Goal: Task Accomplishment & Management: Use online tool/utility

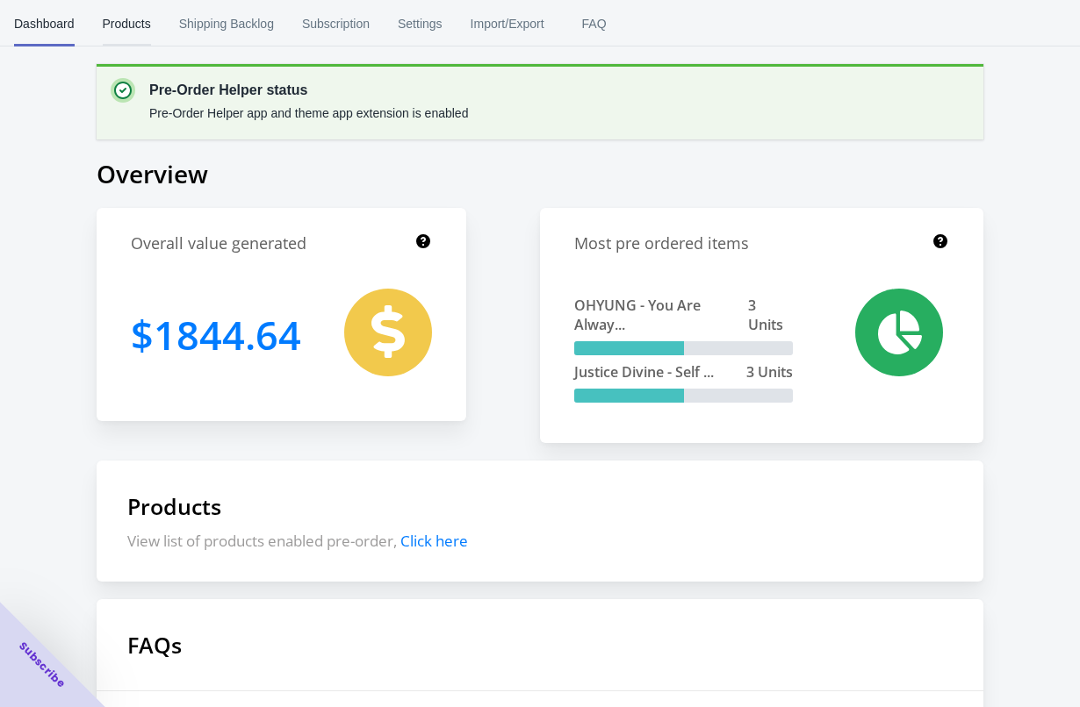
click at [140, 18] on span "Products" at bounding box center [127, 24] width 48 height 46
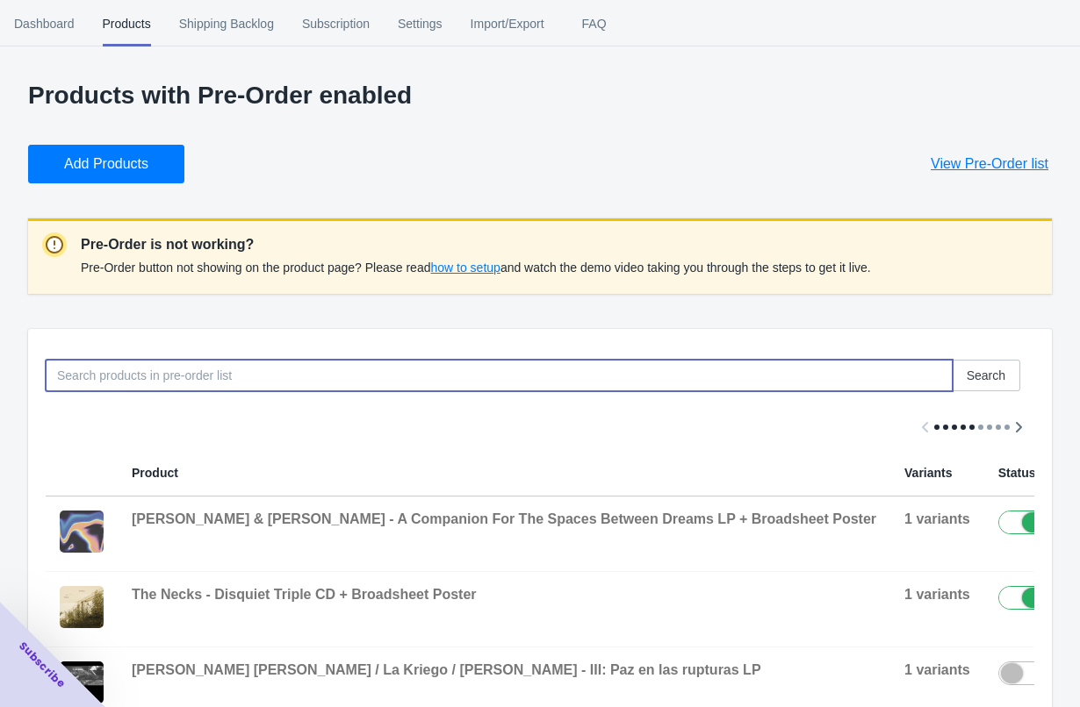
click at [447, 376] on input at bounding box center [499, 376] width 907 height 32
type input "k"
click at [90, 156] on span "Add Products" at bounding box center [106, 164] width 84 height 18
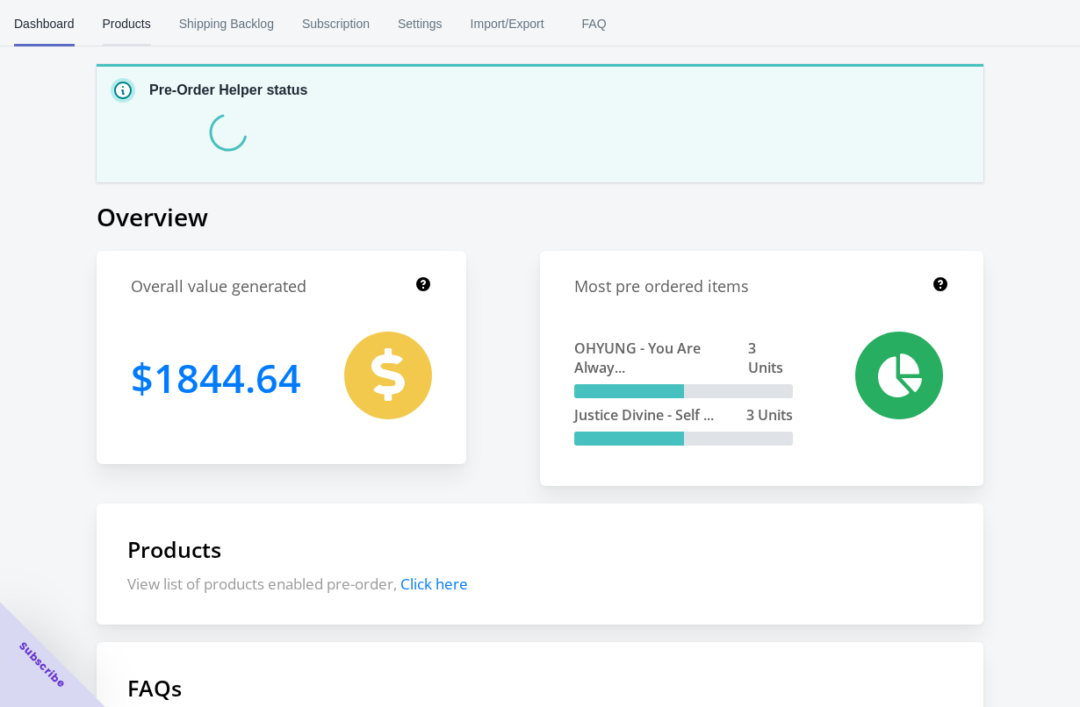
click at [119, 38] on span "Products" at bounding box center [127, 24] width 48 height 46
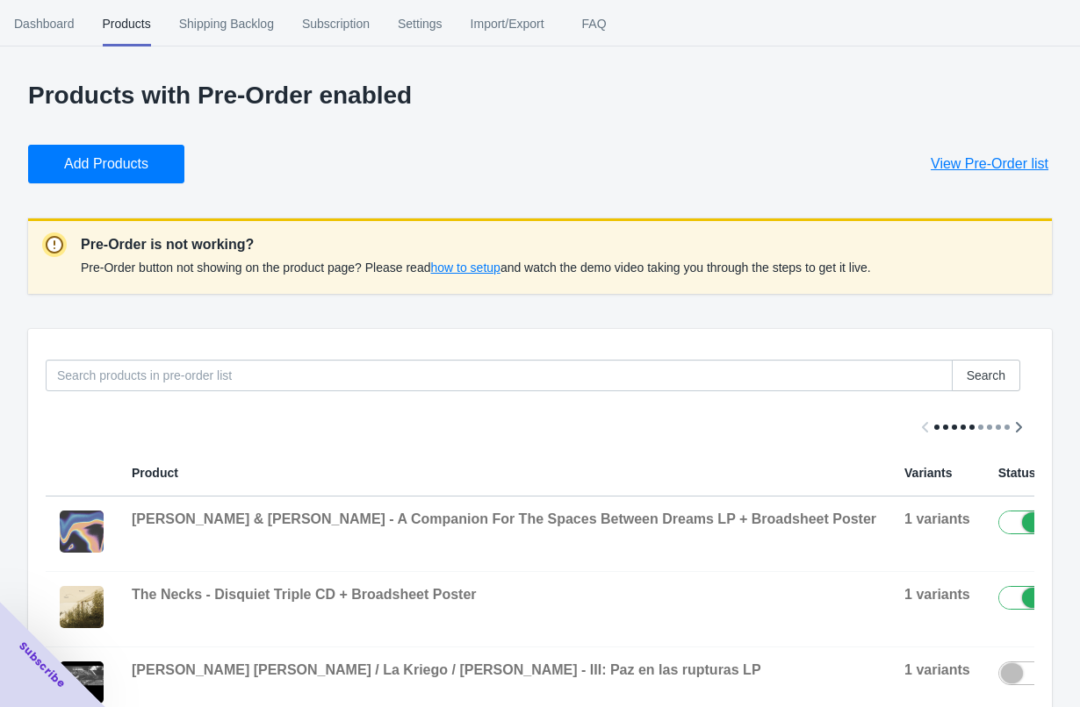
click at [361, 359] on div "Search" at bounding box center [533, 369] width 1002 height 46
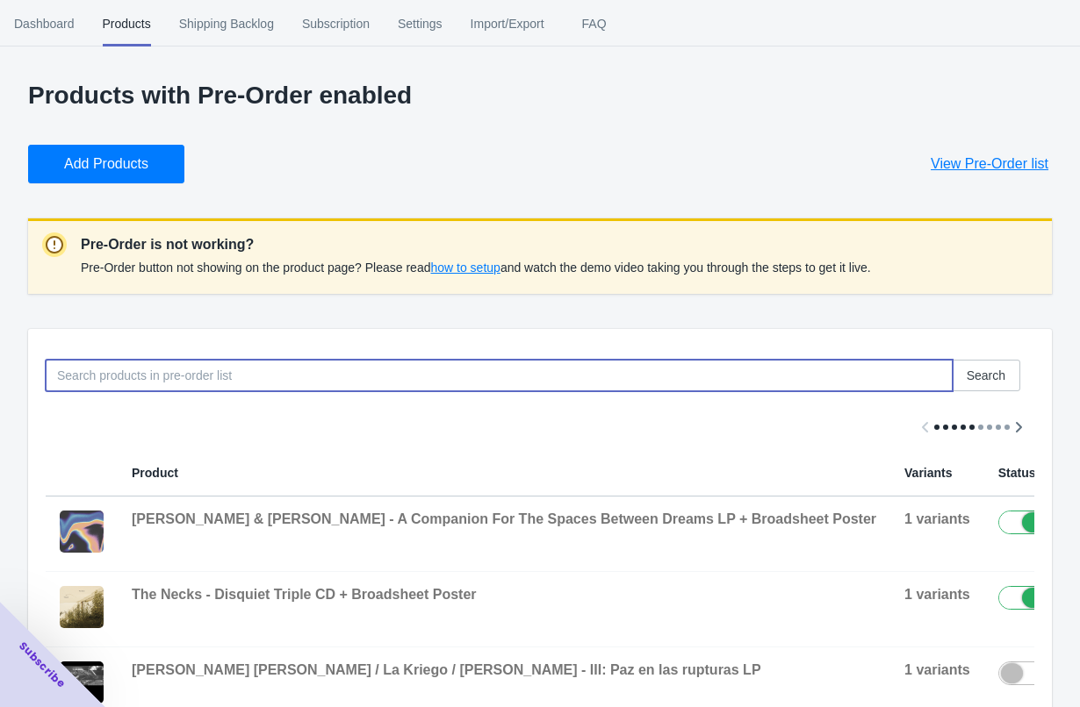
click at [378, 384] on input at bounding box center [499, 376] width 907 height 32
type input "[PERSON_NAME]"
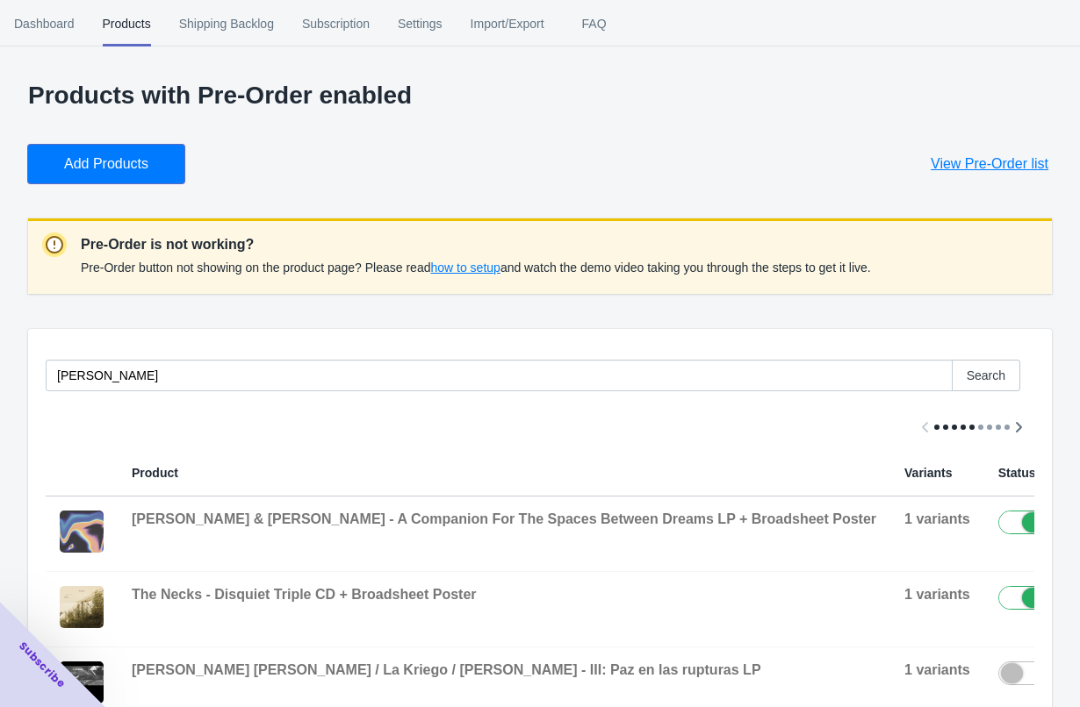
click at [135, 167] on span "Add Products" at bounding box center [106, 164] width 84 height 18
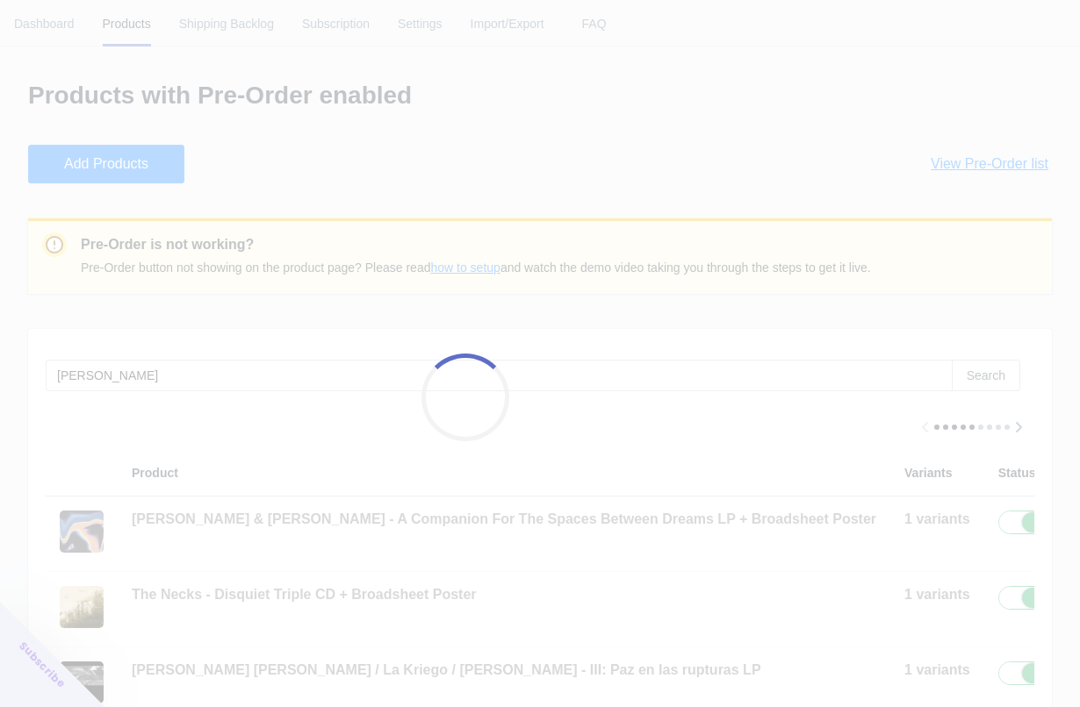
checkbox input "true"
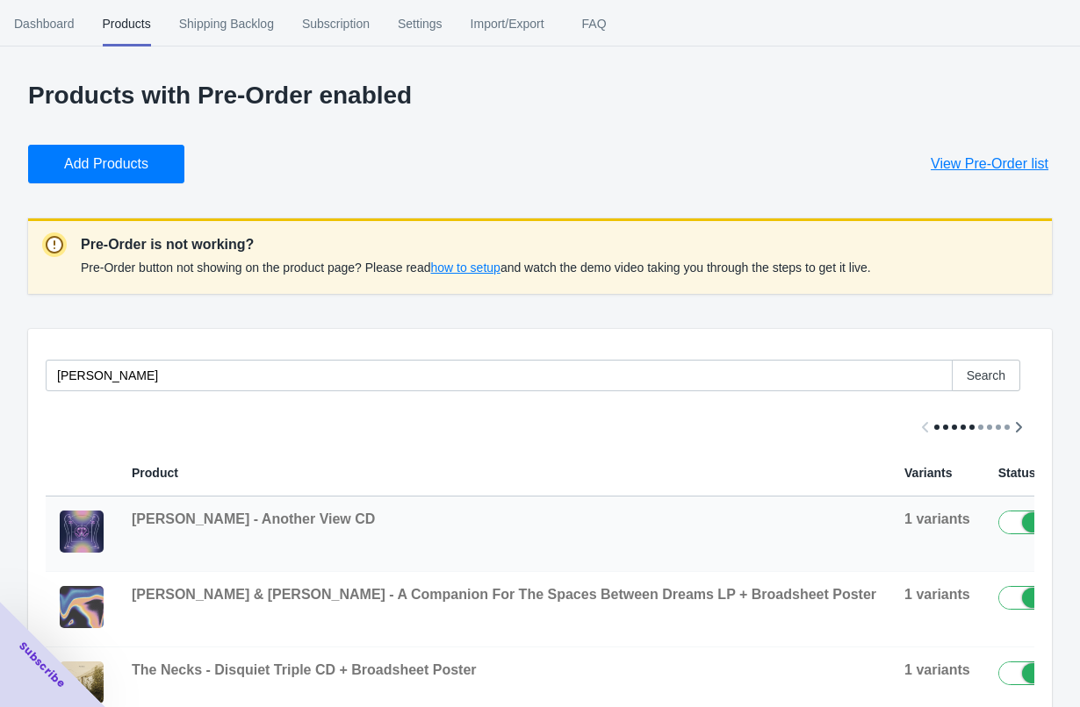
click at [1079, 524] on icon "button" at bounding box center [1091, 527] width 18 height 18
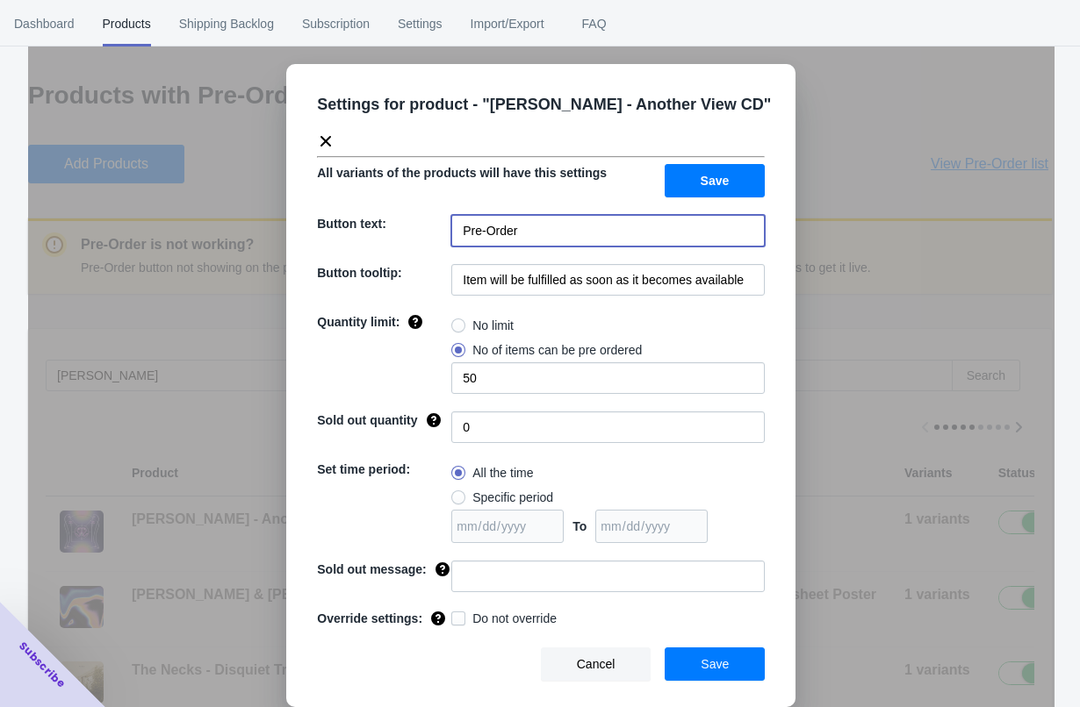
click at [590, 235] on input "Pre-Order" at bounding box center [607, 231] width 313 height 32
type input "Pre-Order (Out 11/14)"
click at [693, 259] on div "Settings for product - " [PERSON_NAME] - Another View CD " All variants of the …" at bounding box center [540, 385] width 509 height 643
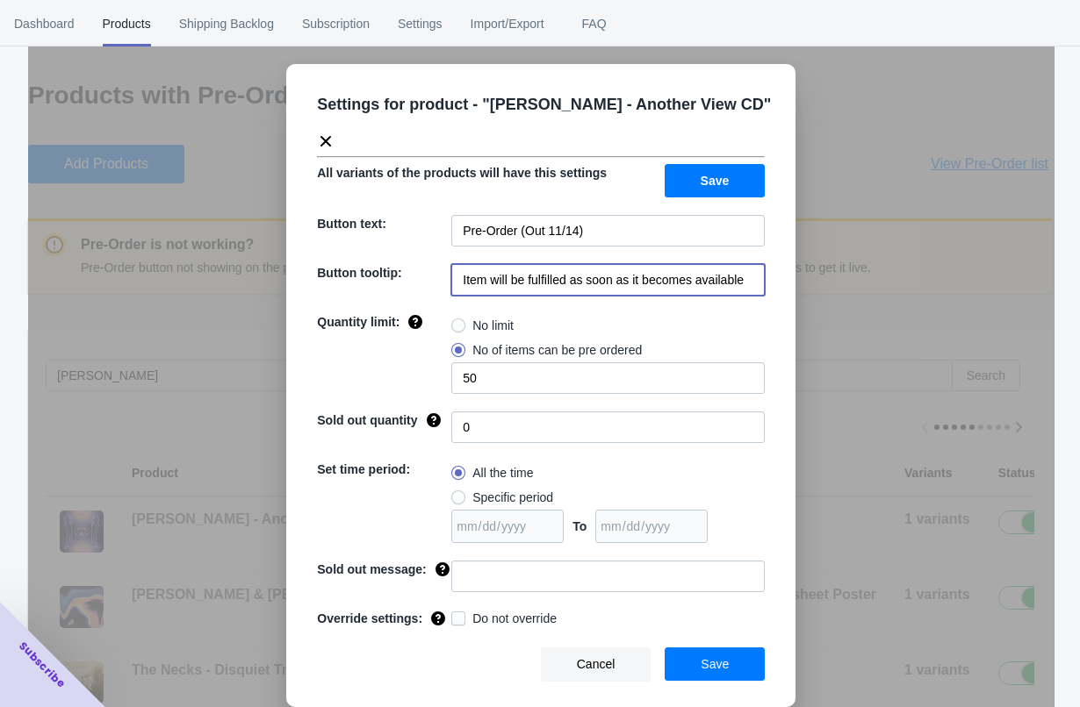
drag, startPoint x: 491, startPoint y: 282, endPoint x: 983, endPoint y: 283, distance: 491.5
click at [983, 283] on div "Settings for product - " [PERSON_NAME] - Another View CD " All variants of the …" at bounding box center [541, 397] width 1026 height 707
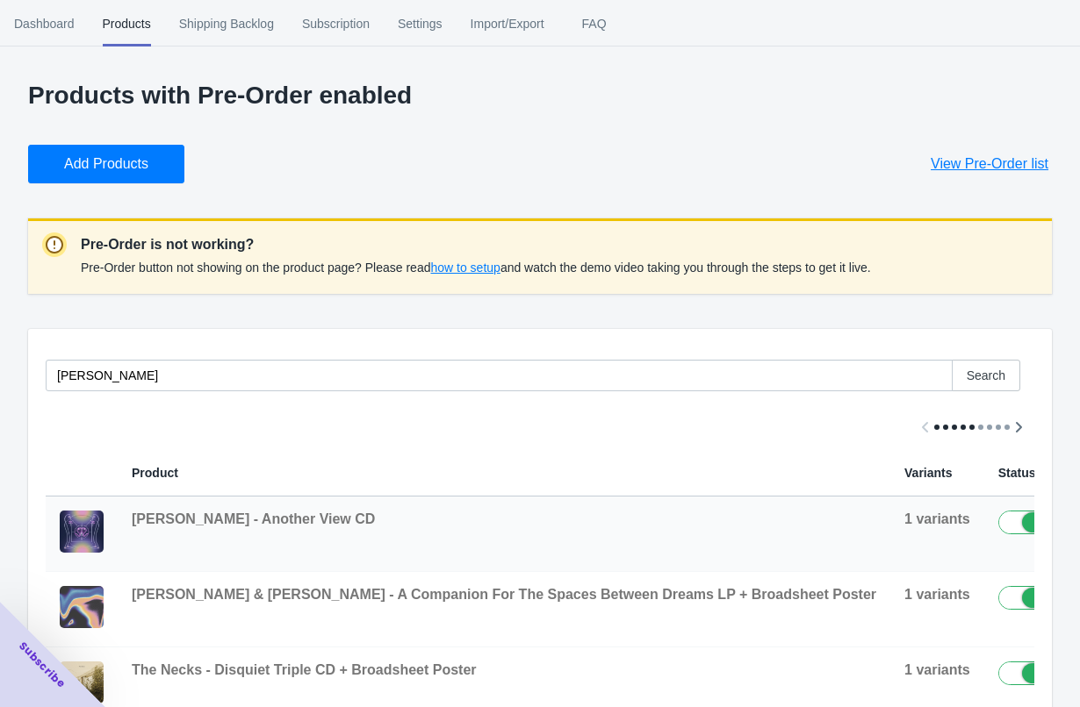
click at [1079, 518] on icon "button" at bounding box center [1091, 527] width 18 height 18
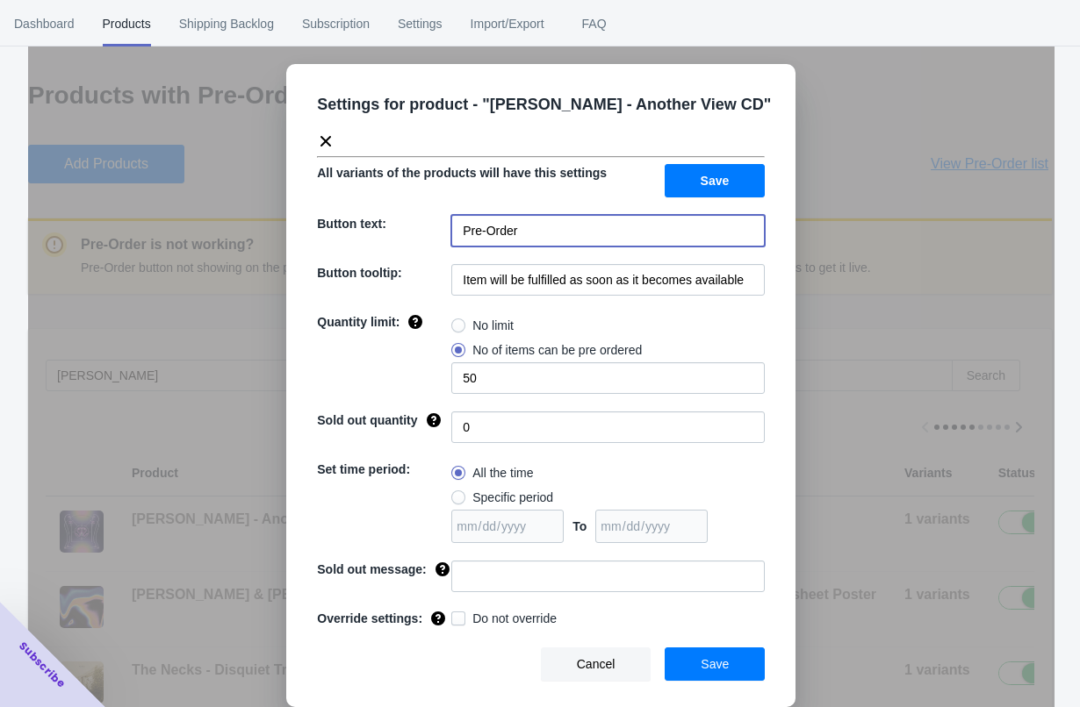
click at [657, 224] on input "Pre-Order" at bounding box center [607, 231] width 313 height 32
type input "Pre-Order (Out 11/14)"
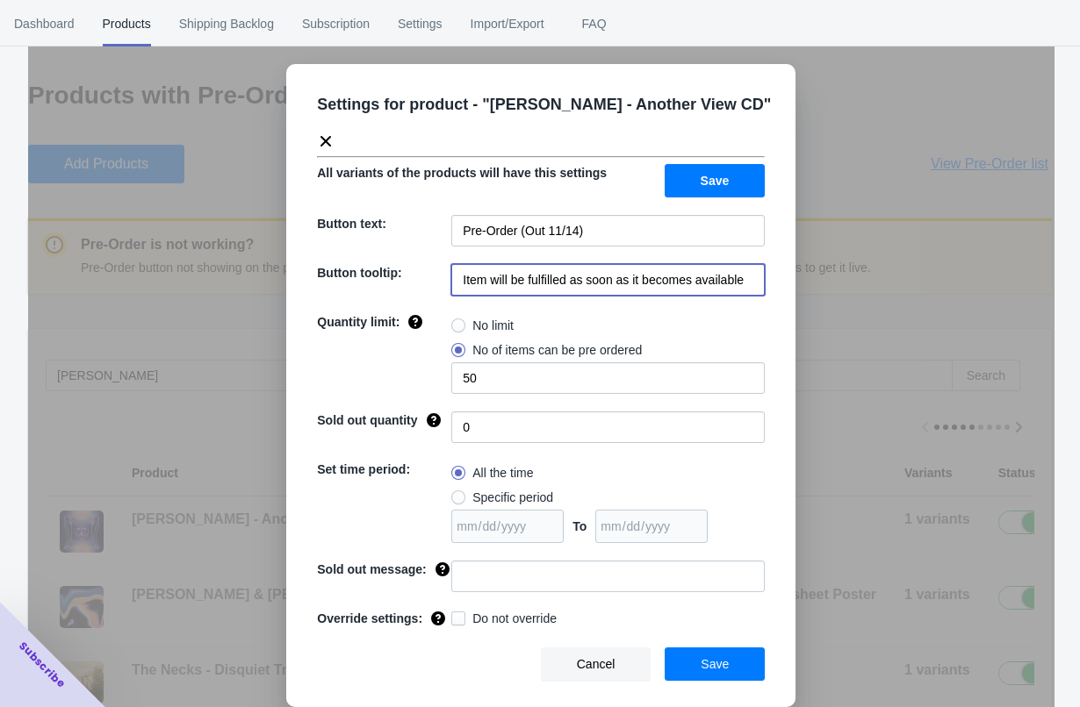
drag, startPoint x: 491, startPoint y: 277, endPoint x: 796, endPoint y: 283, distance: 304.6
click at [796, 283] on div "Settings for product - " [PERSON_NAME] - Another View CD " All variants of the …" at bounding box center [541, 397] width 1026 height 707
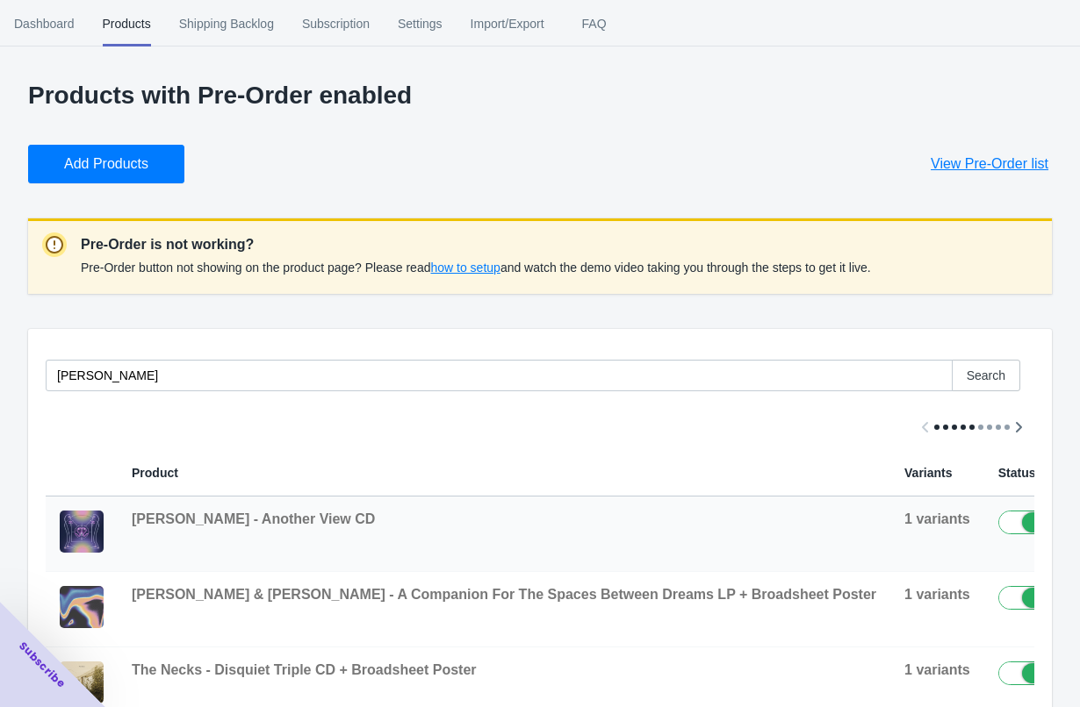
click at [1074, 529] on button "button" at bounding box center [1090, 527] width 33 height 32
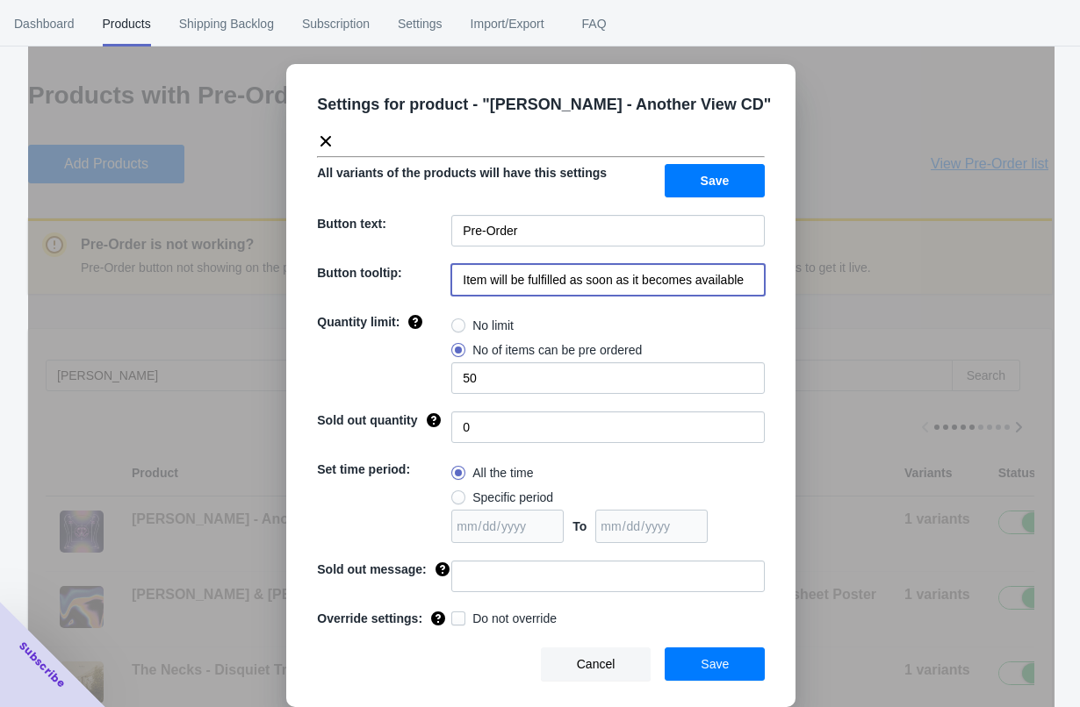
click at [559, 277] on input "Item will be fulfilled as soon as it becomes available" at bounding box center [607, 280] width 313 height 32
type input "Item ships on or before 11/14"
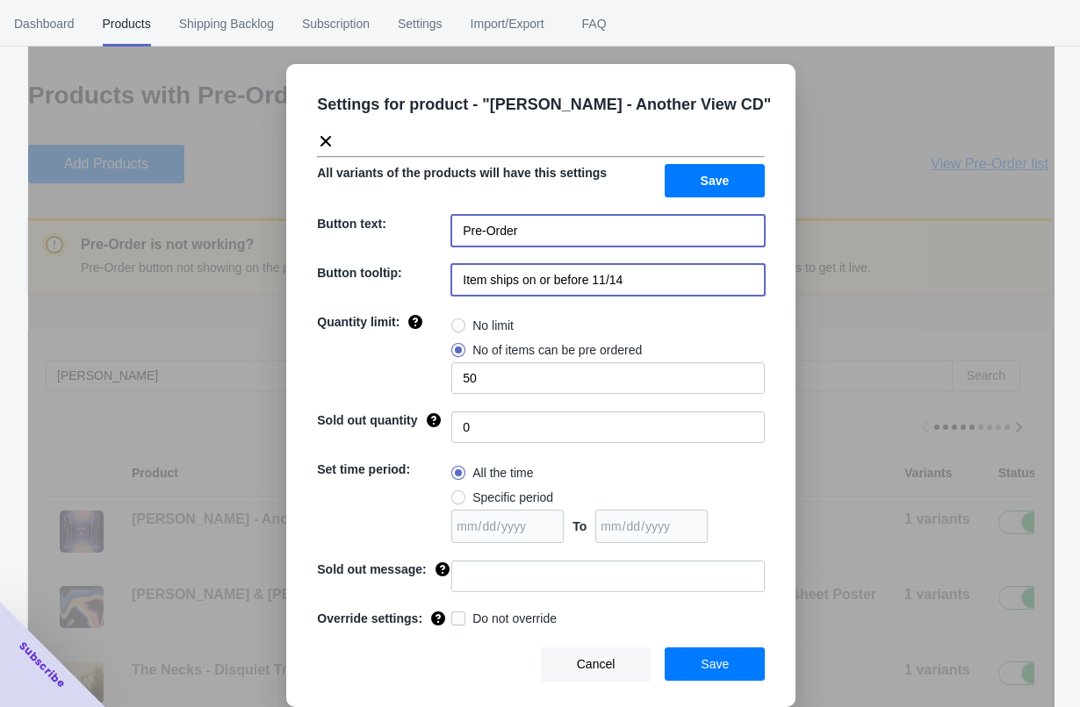
click at [561, 246] on input "Pre-Order" at bounding box center [607, 231] width 313 height 32
type input "Pre-Order (Out 11/14)"
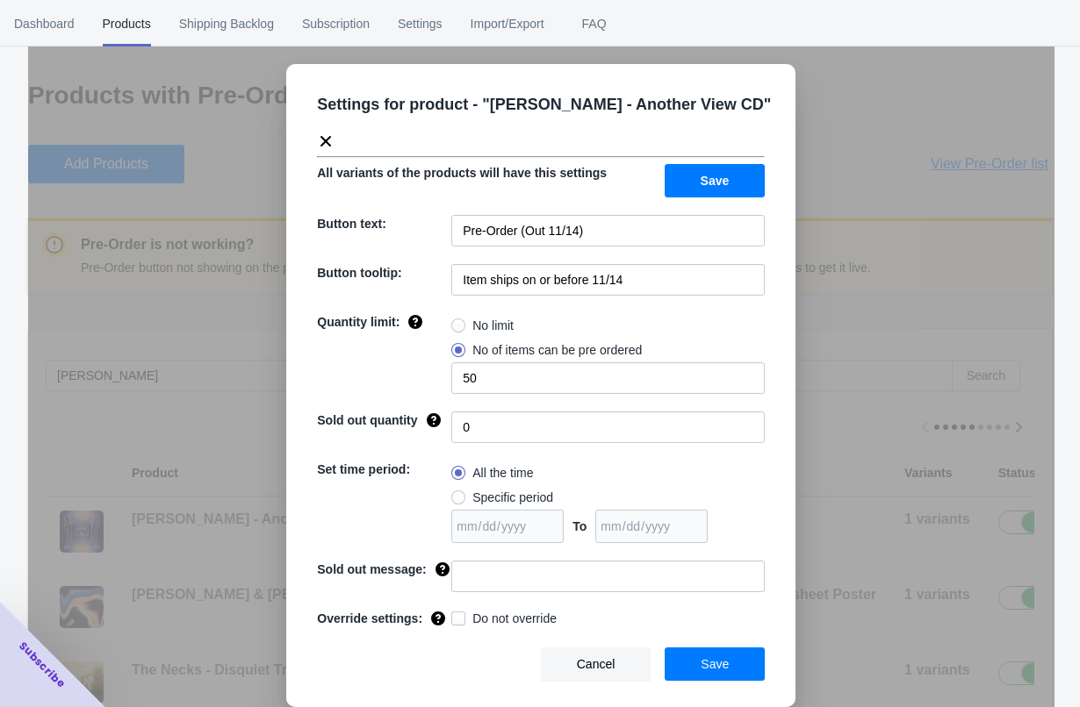
click at [458, 499] on span at bounding box center [458, 498] width 14 height 14
click at [456, 494] on input "Specific period" at bounding box center [456, 493] width 1 height 1
radio input "true"
click at [486, 512] on input "date" at bounding box center [507, 526] width 112 height 33
click at [563, 533] on input "date" at bounding box center [507, 526] width 112 height 33
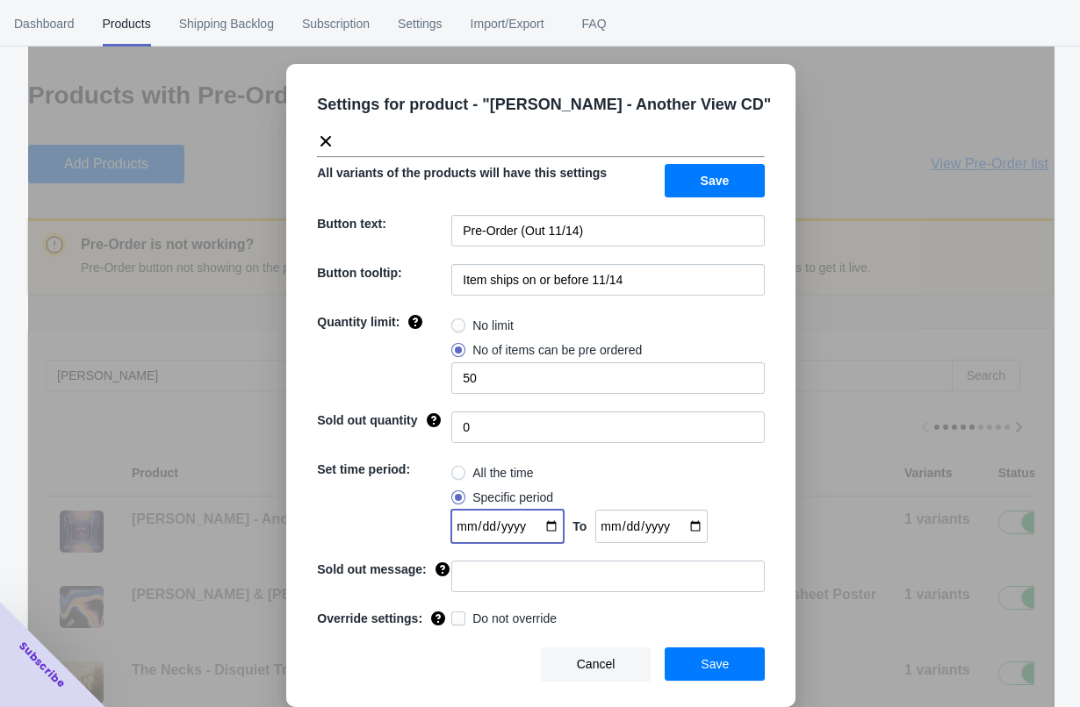
click at [556, 530] on input "date" at bounding box center [507, 526] width 112 height 33
type input "[DATE]"
click at [707, 527] on input "date" at bounding box center [651, 526] width 112 height 33
type input "[DATE]"
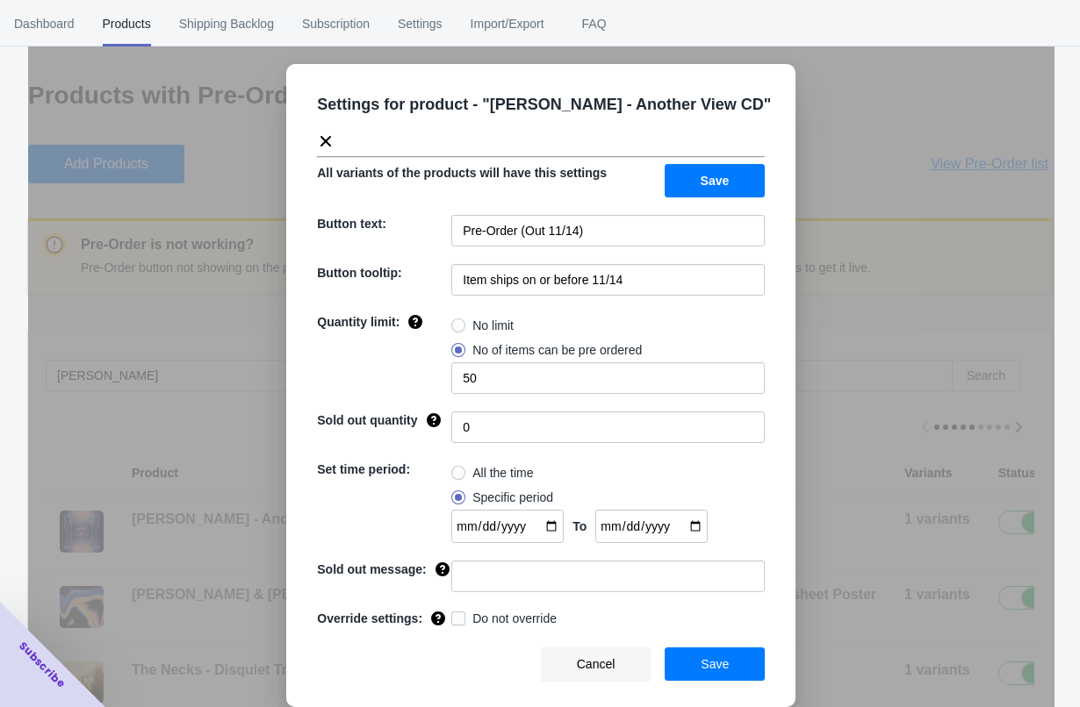
click at [715, 671] on span "Save" at bounding box center [714, 664] width 28 height 14
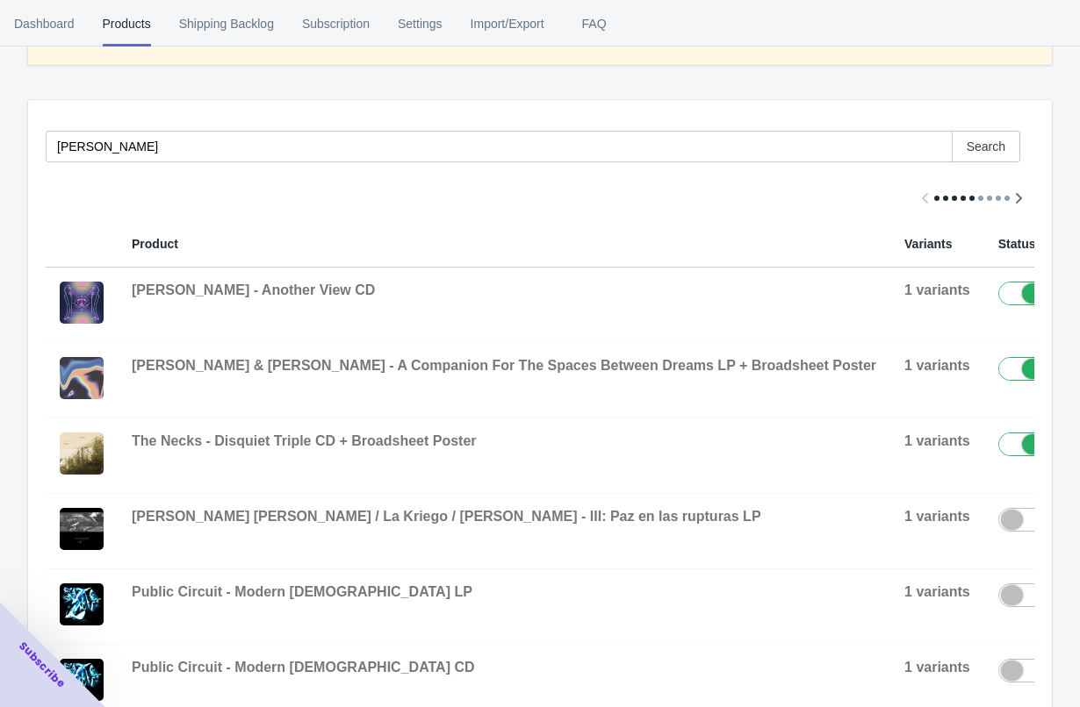
scroll to position [332, 0]
